Goal: Task Accomplishment & Management: Use online tool/utility

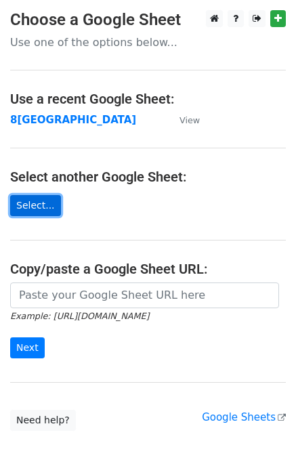
click at [43, 199] on link "Select..." at bounding box center [35, 205] width 51 height 21
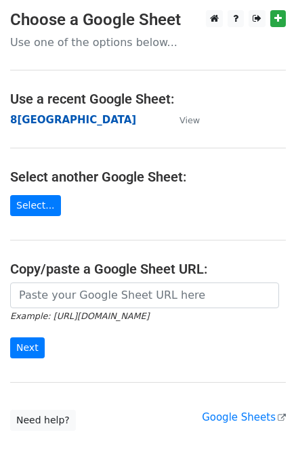
click at [43, 119] on strong "8宜蘭市" at bounding box center [73, 120] width 126 height 12
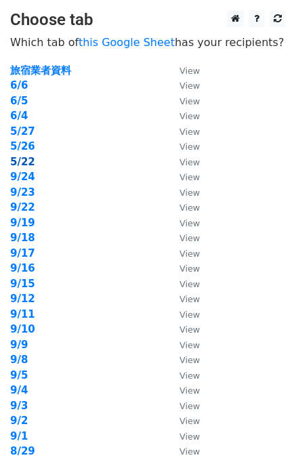
click at [26, 162] on strong "5/22" at bounding box center [22, 162] width 25 height 12
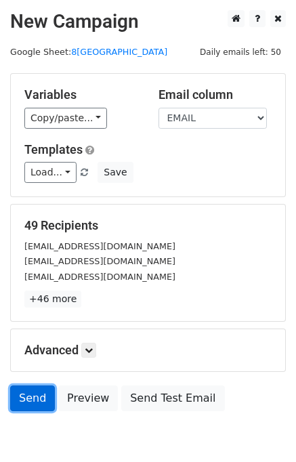
click at [39, 400] on link "Send" at bounding box center [32, 399] width 45 height 26
